Goal: Task Accomplishment & Management: Manage account settings

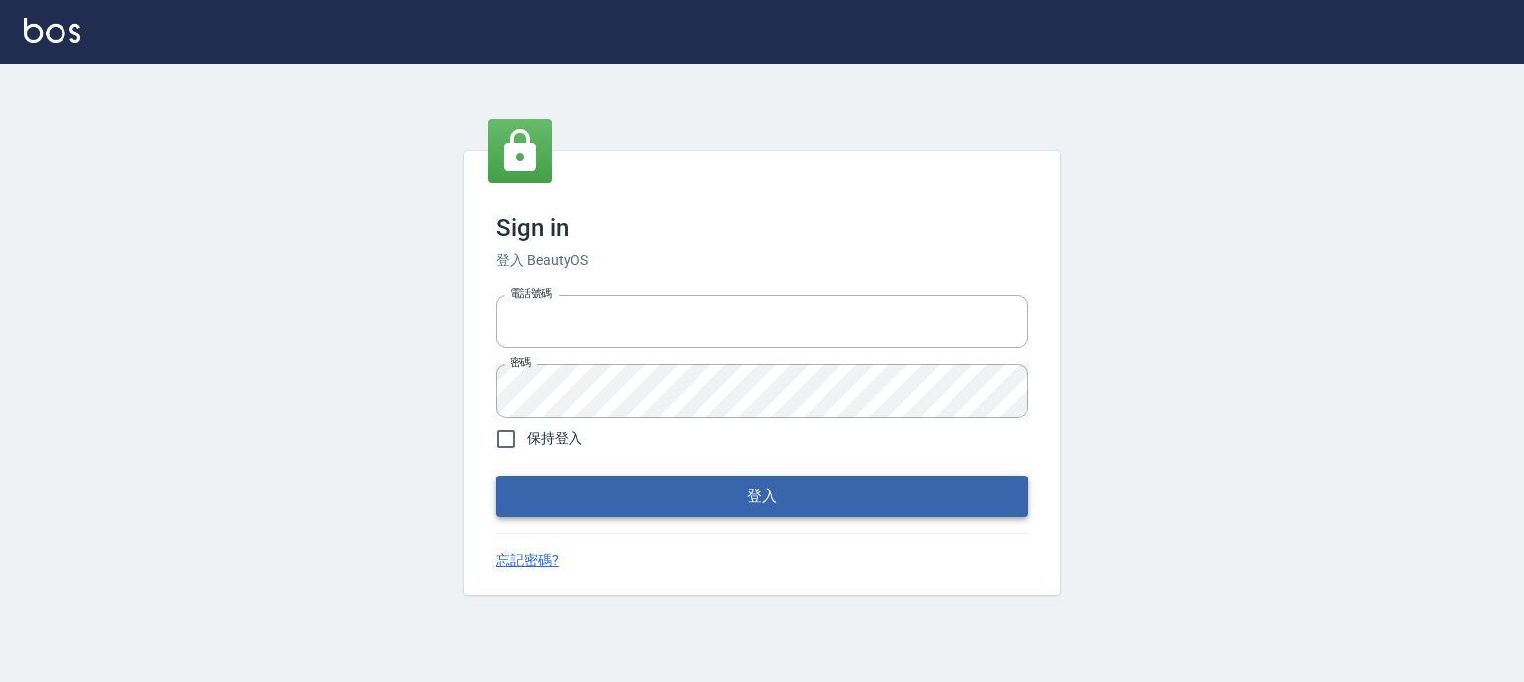
type input "0952331713"
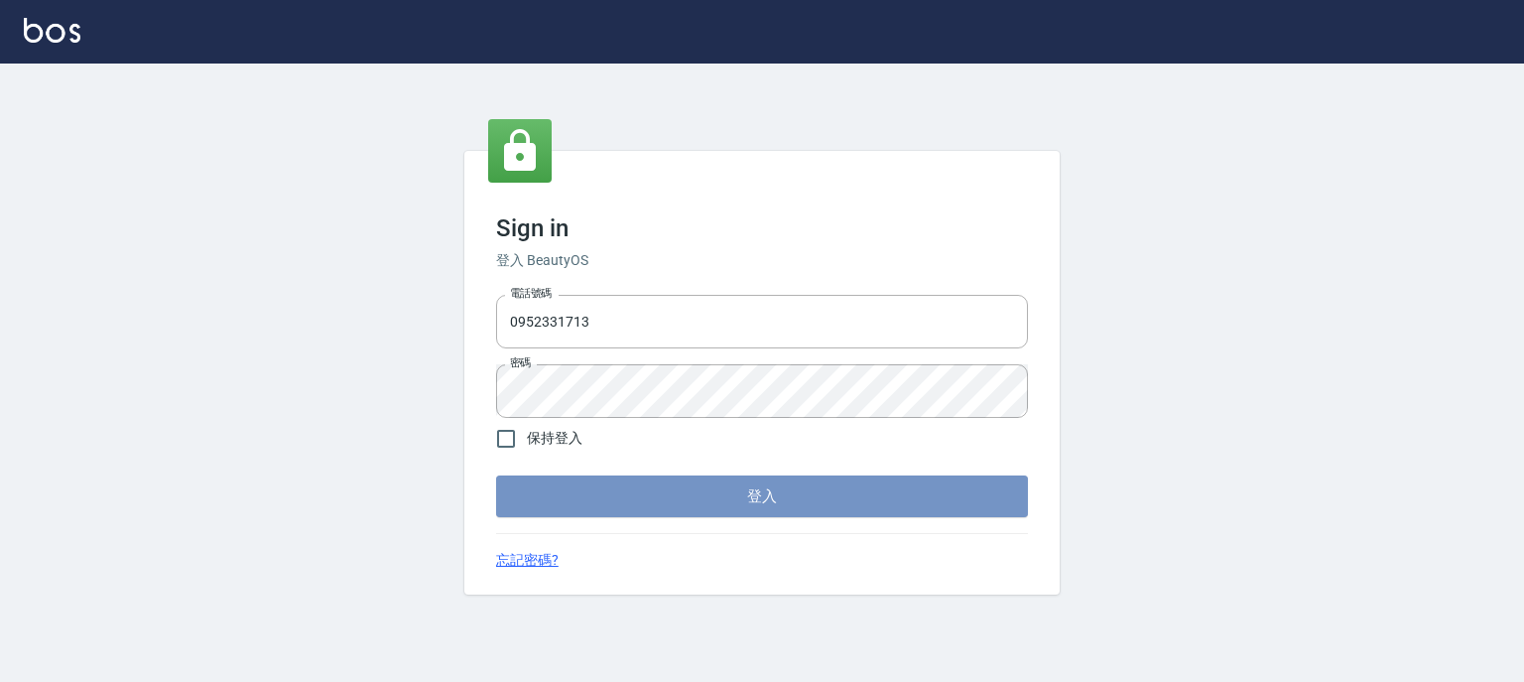
click at [737, 501] on button "登入" at bounding box center [762, 496] width 532 height 42
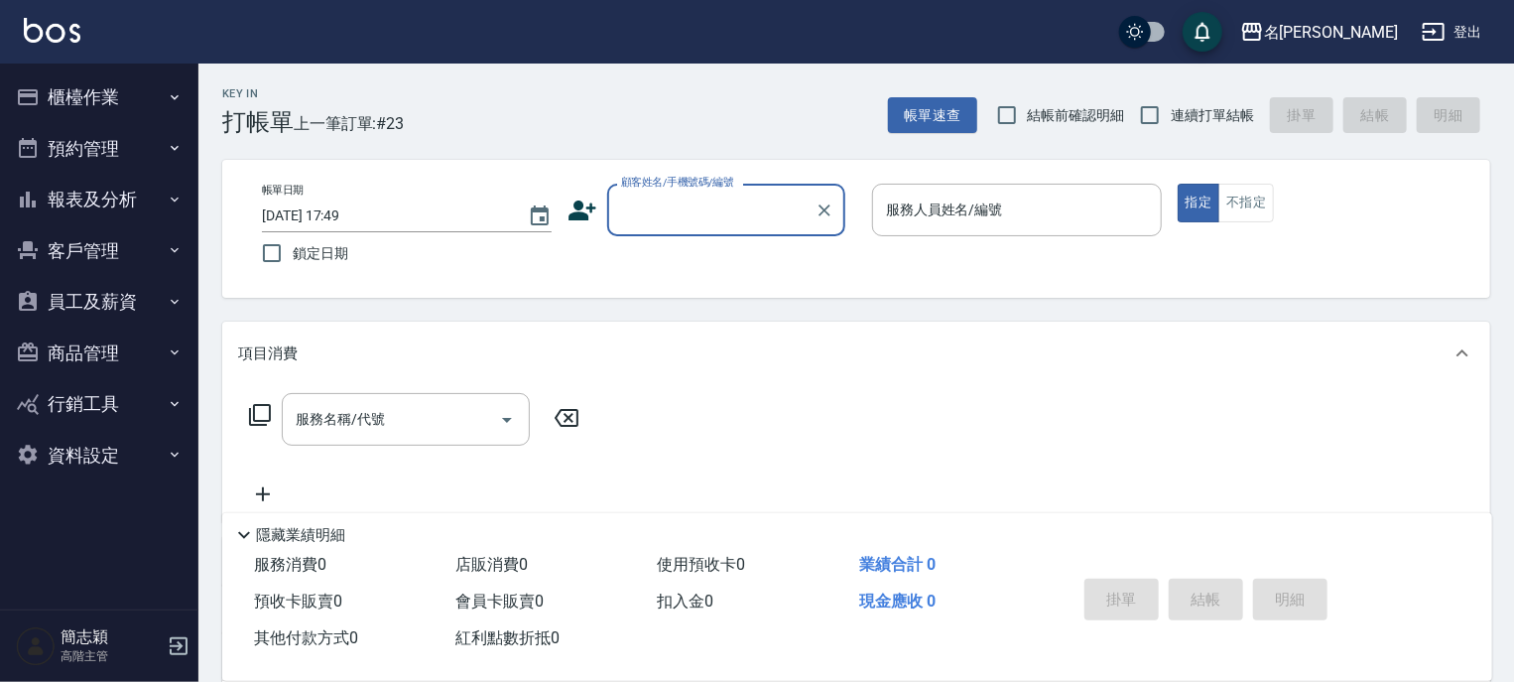
click at [176, 196] on icon "button" at bounding box center [175, 200] width 16 height 16
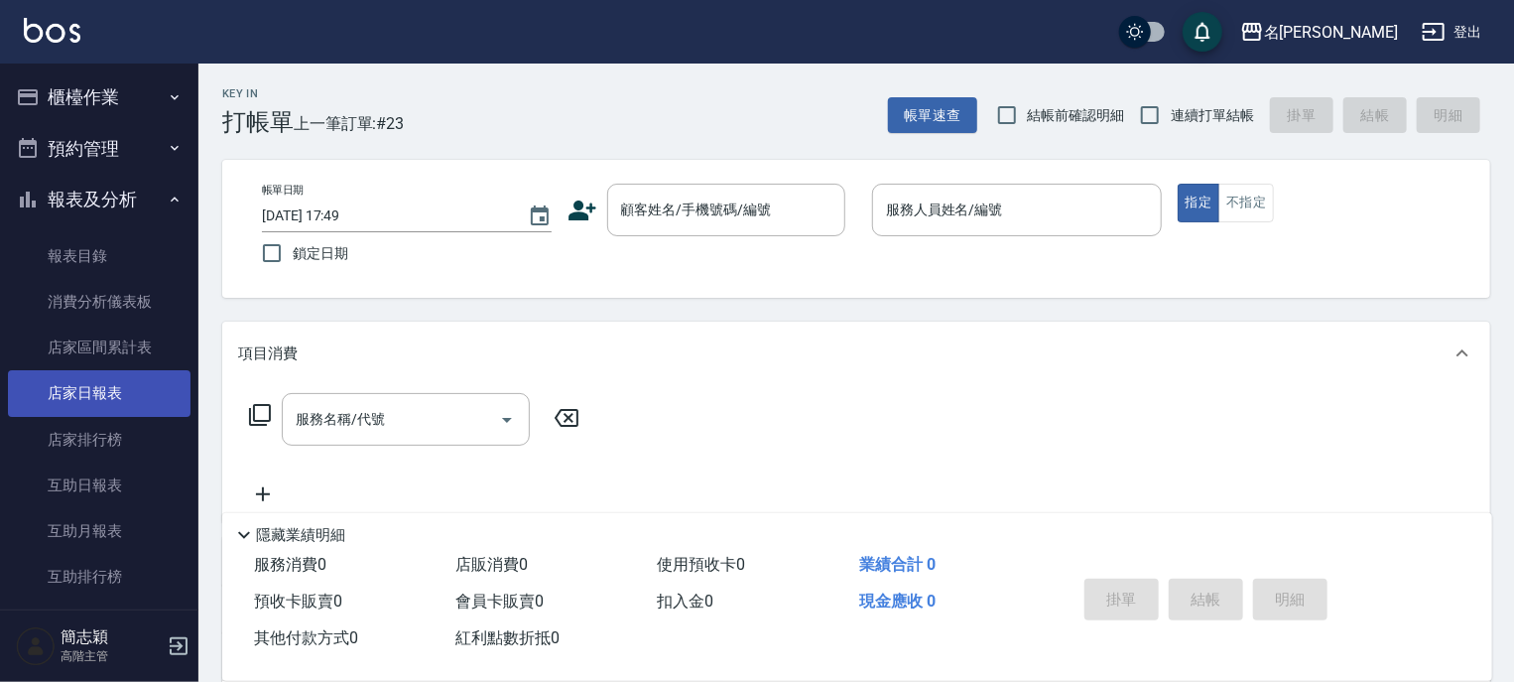
click at [97, 397] on link "店家日報表" at bounding box center [99, 393] width 183 height 46
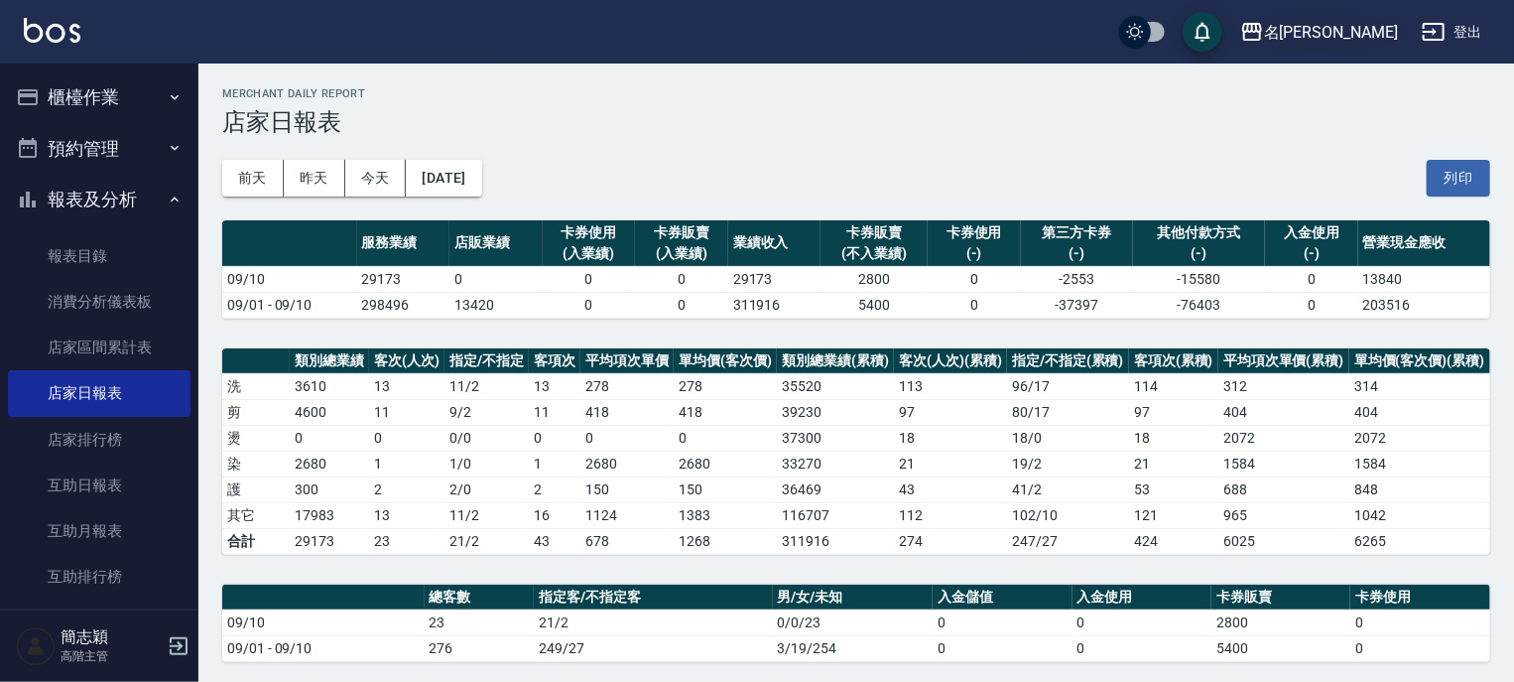
click at [1262, 29] on icon "button" at bounding box center [1253, 32] width 20 height 18
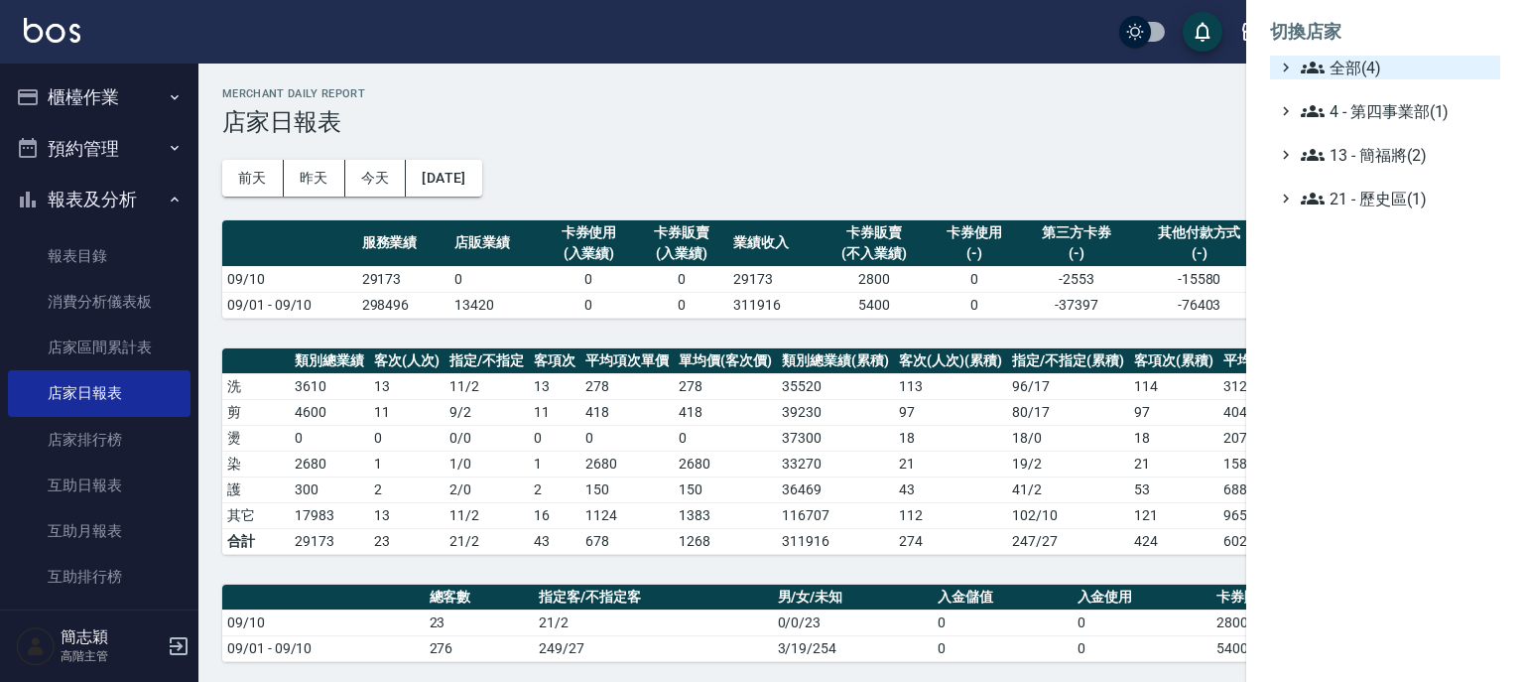
click at [1327, 60] on span "全部(4)" at bounding box center [1397, 68] width 192 height 24
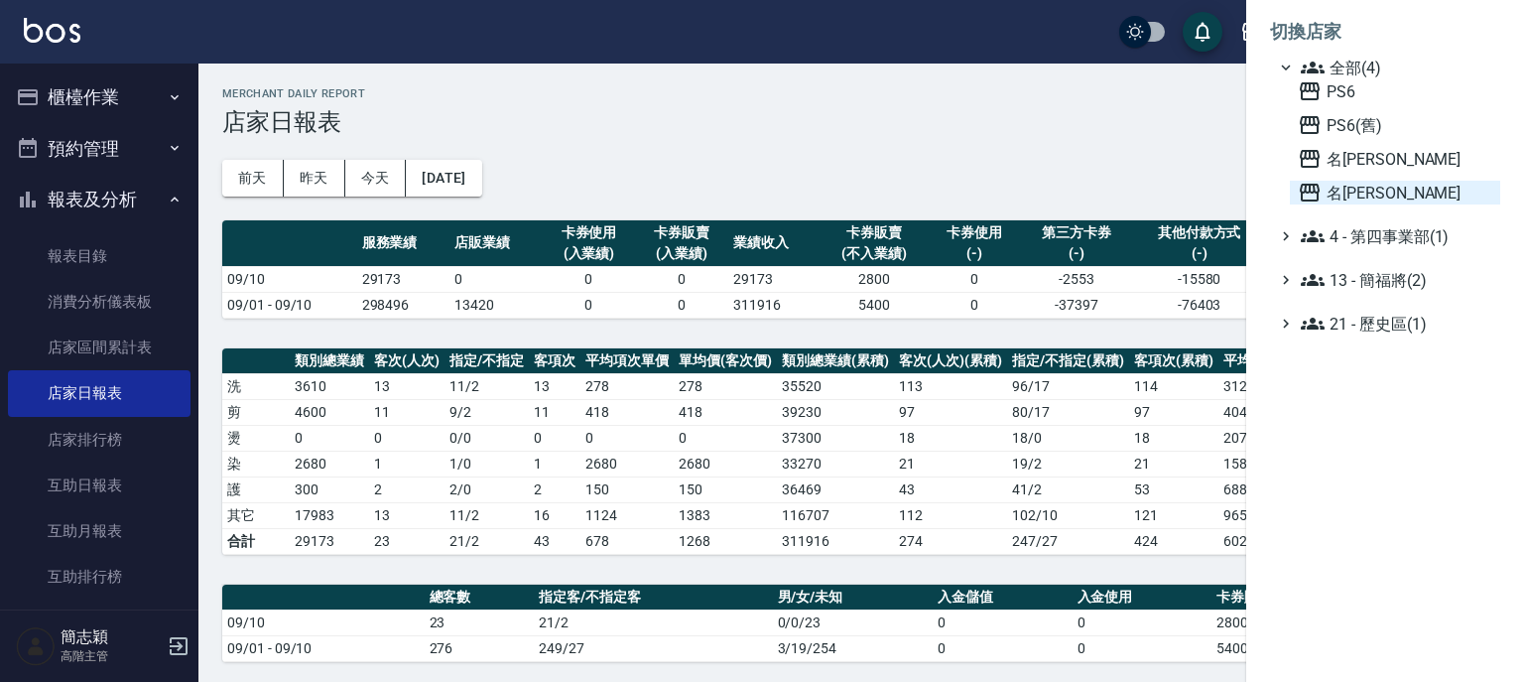
click at [1313, 190] on icon at bounding box center [1310, 193] width 24 height 24
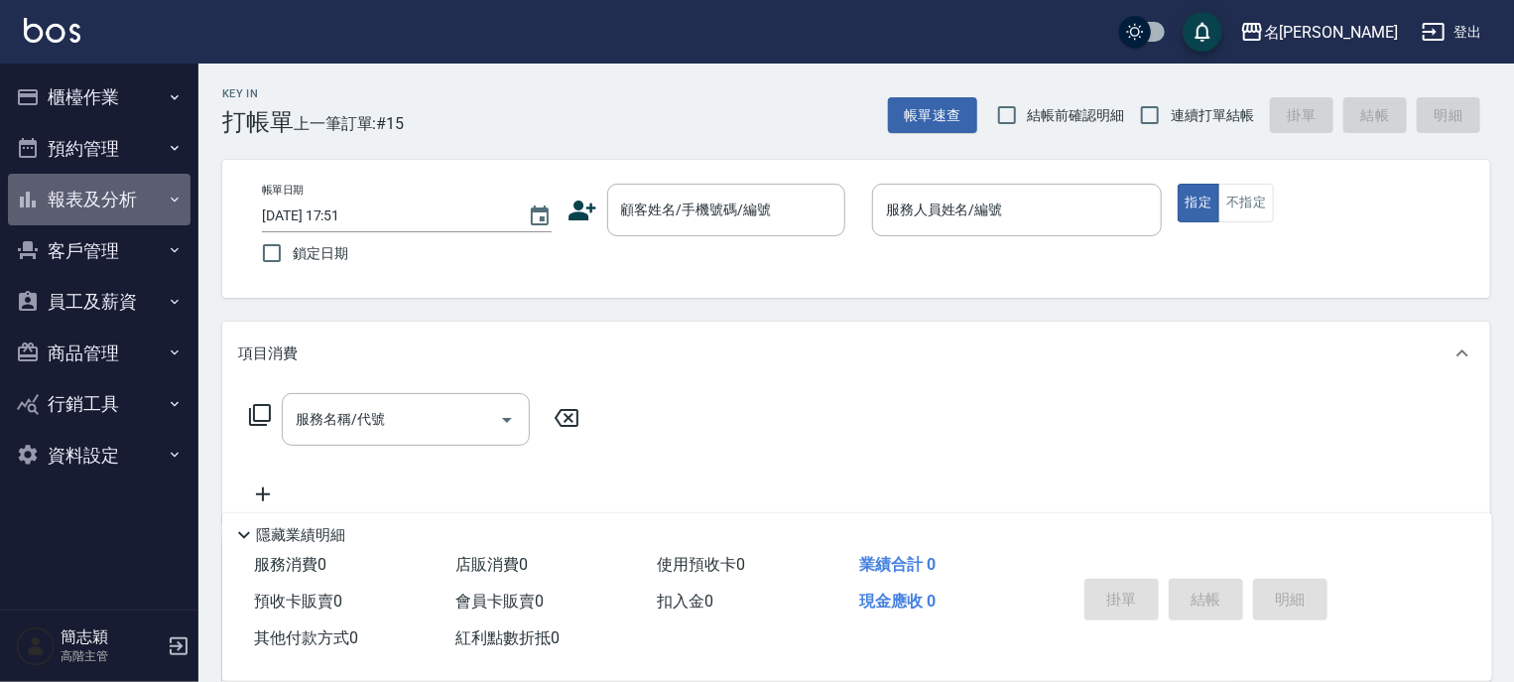
click at [170, 201] on icon "button" at bounding box center [175, 200] width 16 height 16
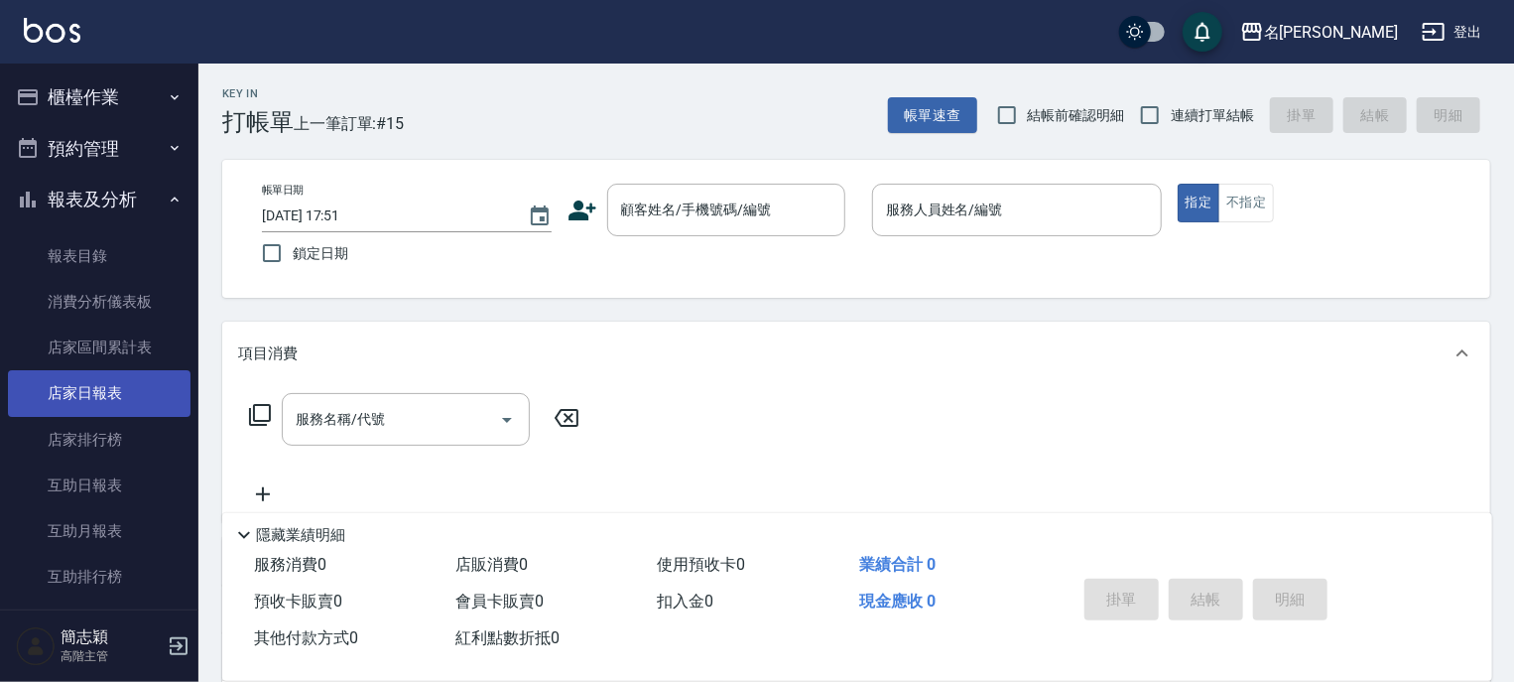
click at [110, 392] on link "店家日報表" at bounding box center [99, 393] width 183 height 46
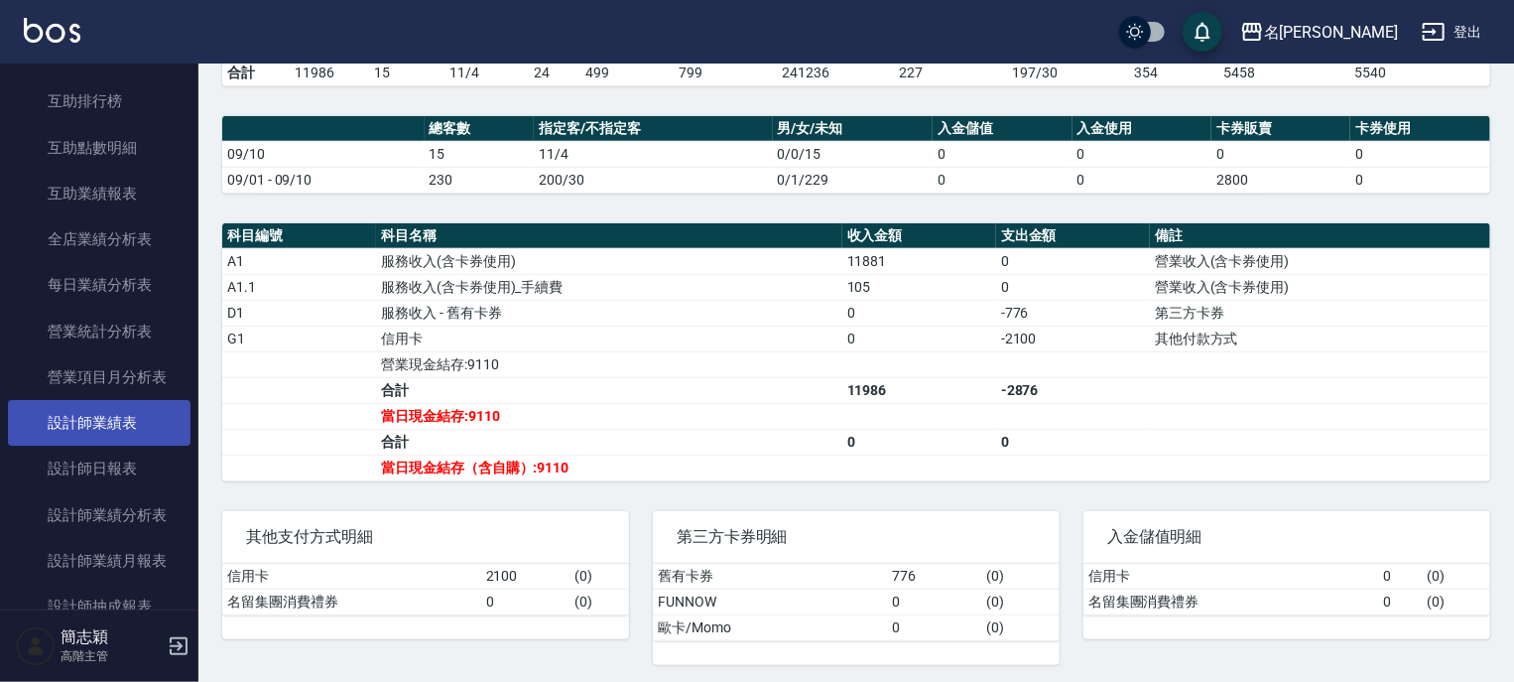
scroll to position [476, 0]
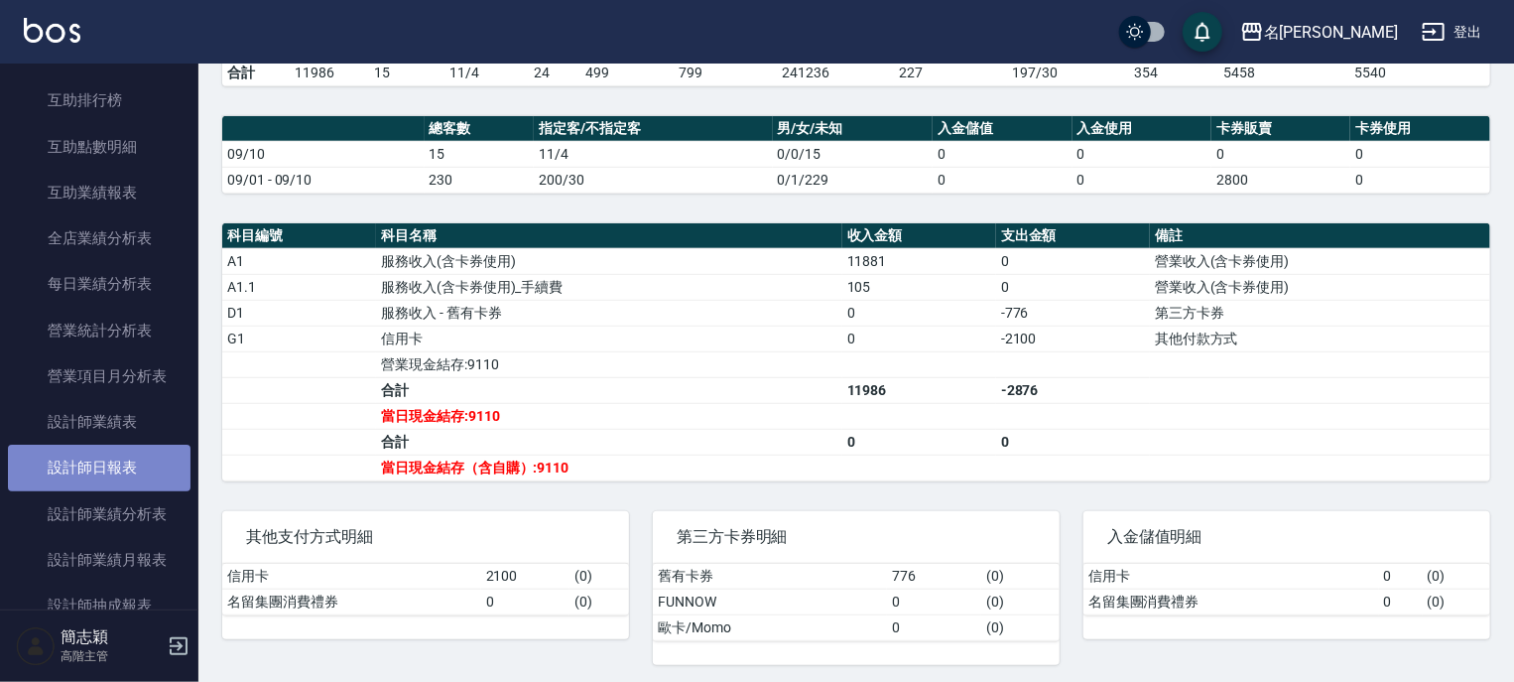
click at [113, 469] on link "設計師日報表" at bounding box center [99, 468] width 183 height 46
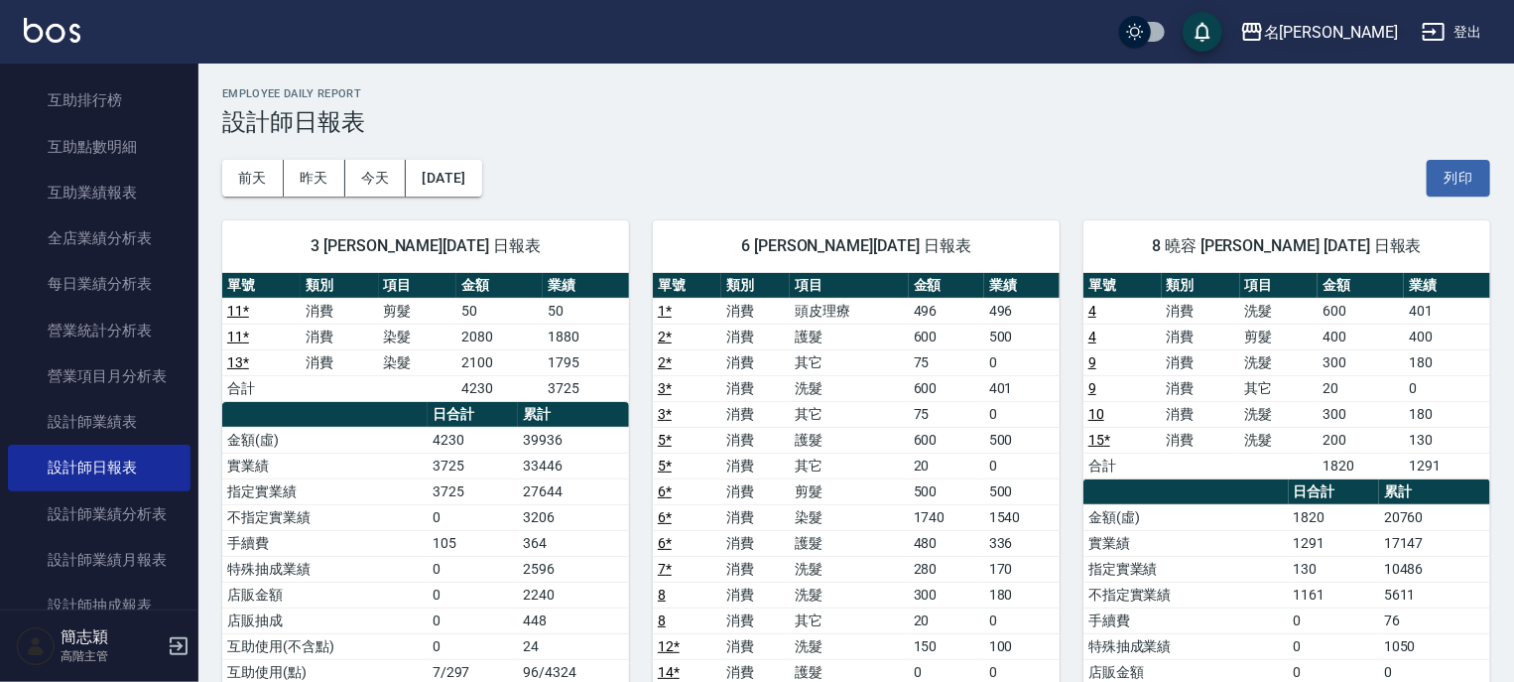
click at [1262, 31] on icon "button" at bounding box center [1253, 32] width 20 height 18
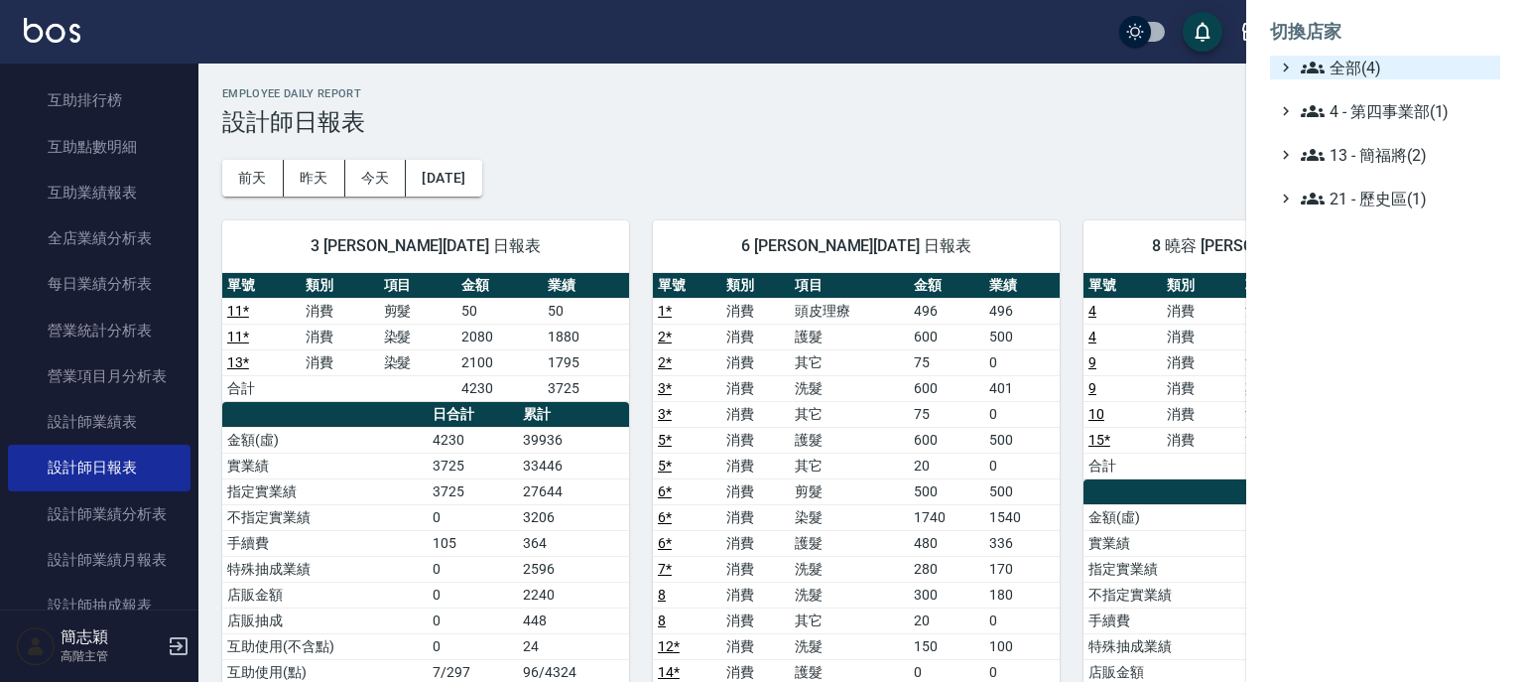
click at [1303, 60] on icon at bounding box center [1313, 68] width 24 height 24
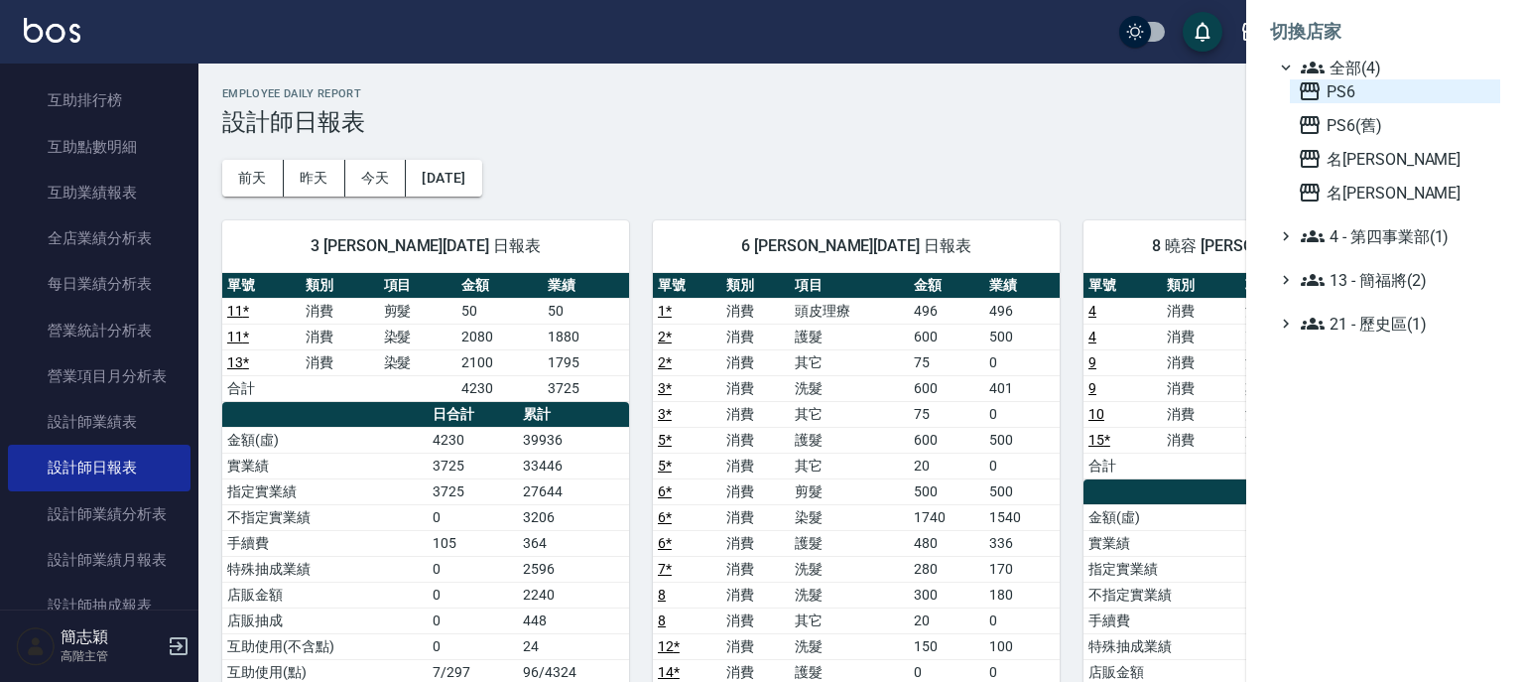
click at [1310, 85] on icon at bounding box center [1310, 91] width 20 height 18
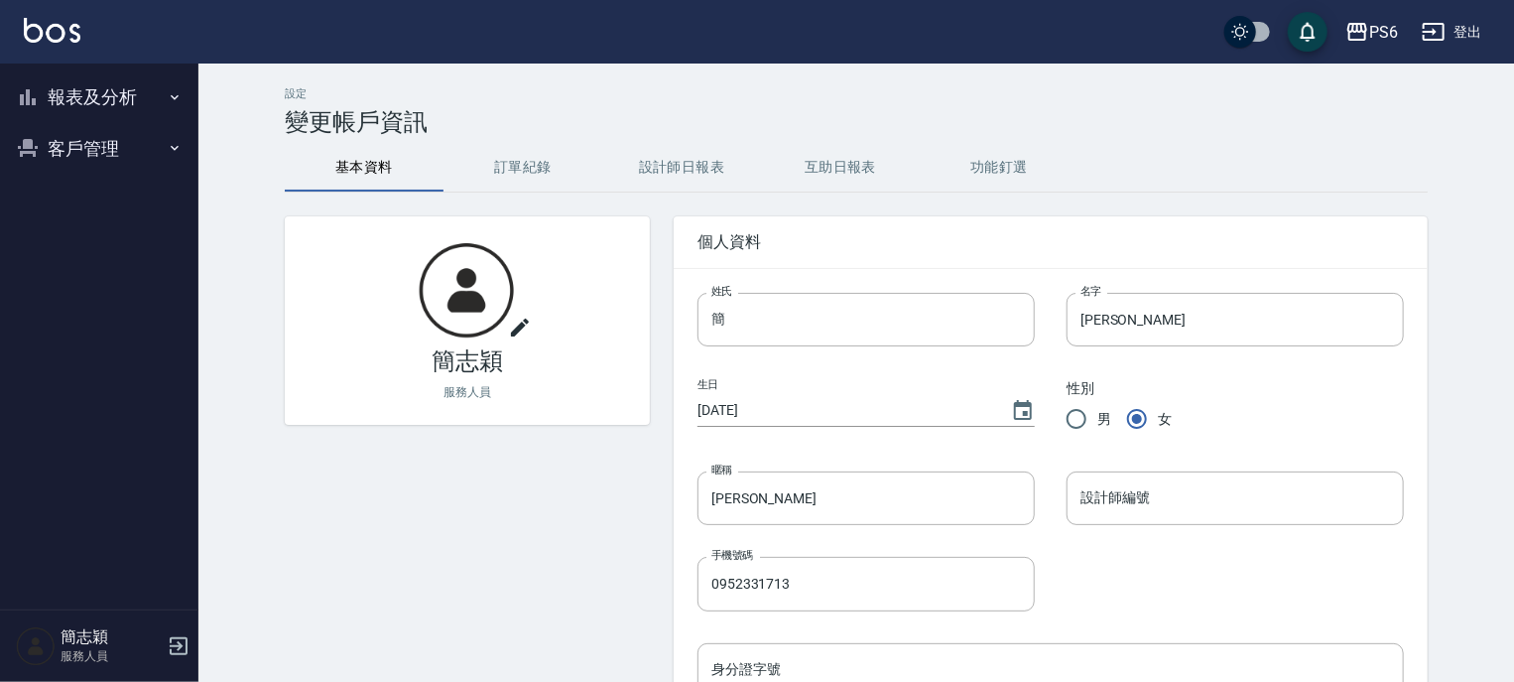
click at [174, 93] on icon "button" at bounding box center [175, 97] width 16 height 16
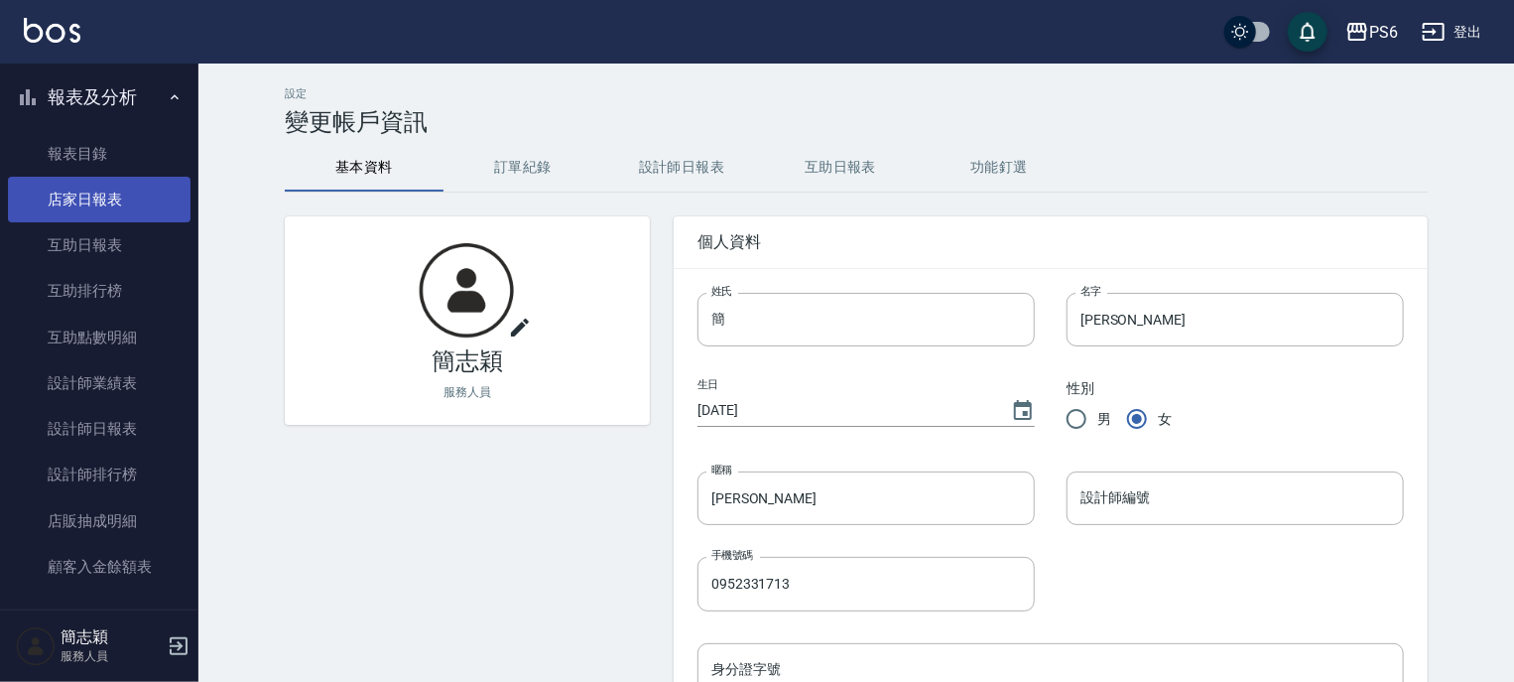
click at [119, 201] on link "店家日報表" at bounding box center [99, 200] width 183 height 46
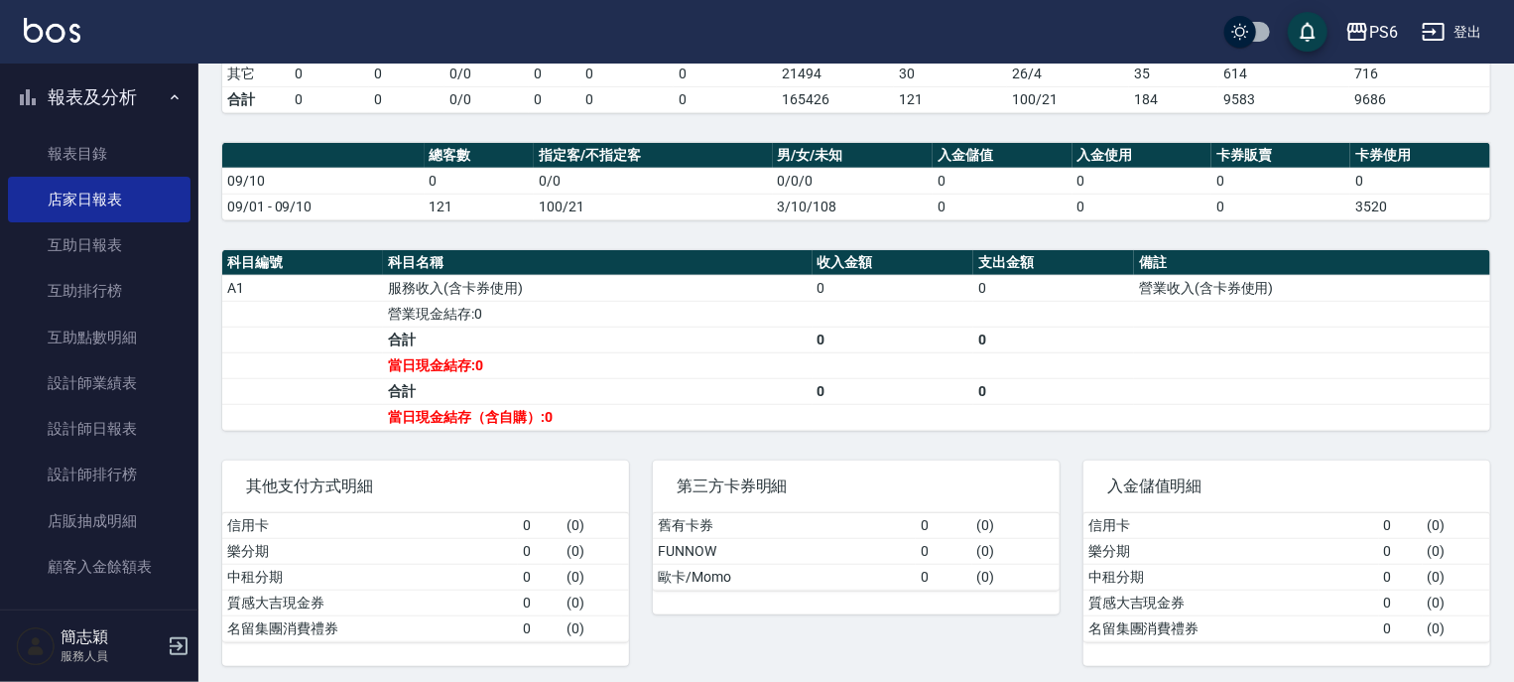
scroll to position [494, 0]
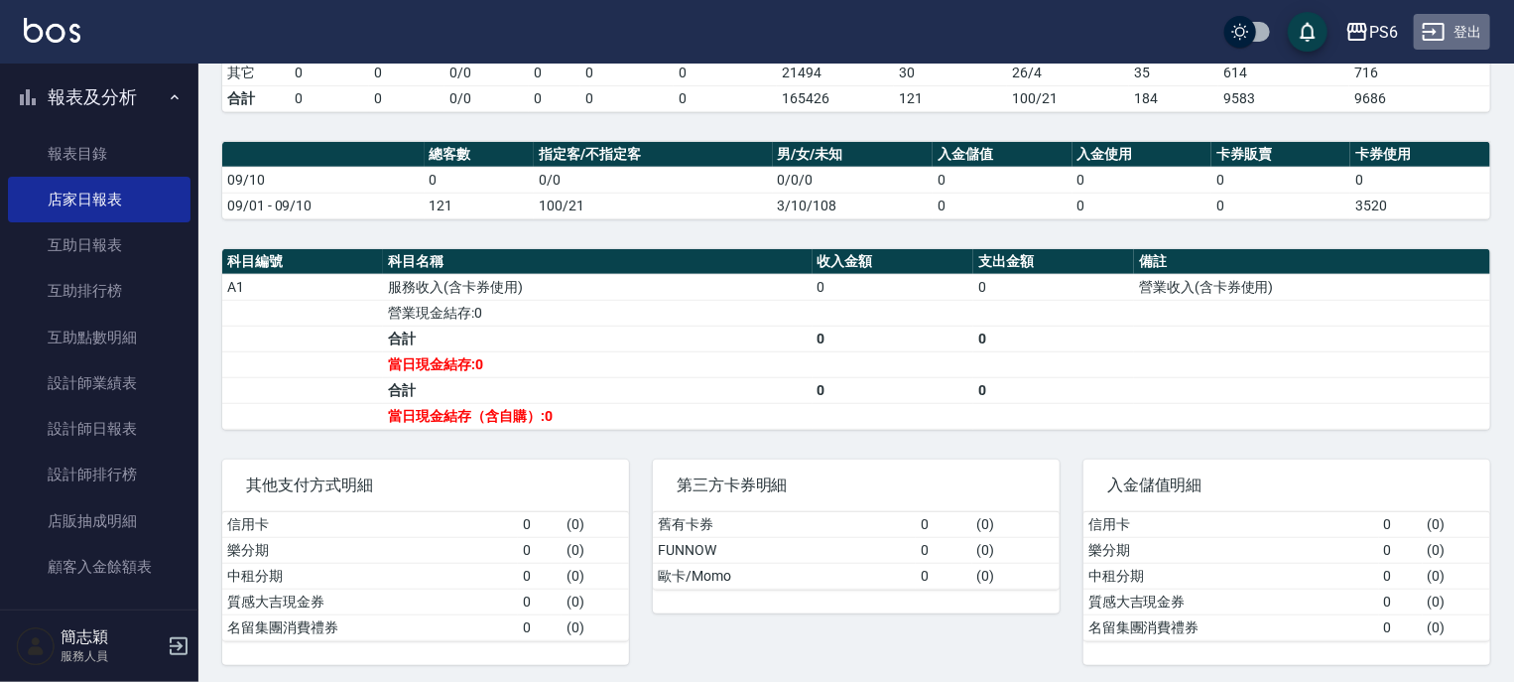
click at [1475, 36] on button "登出" at bounding box center [1452, 32] width 76 height 37
